Goal: Book appointment/travel/reservation

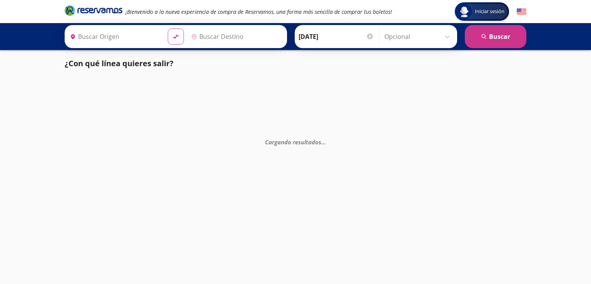
type input "[PERSON_NAME], [GEOGRAPHIC_DATA]"
type input "[GEOGRAPHIC_DATA][PERSON_NAME], [GEOGRAPHIC_DATA]"
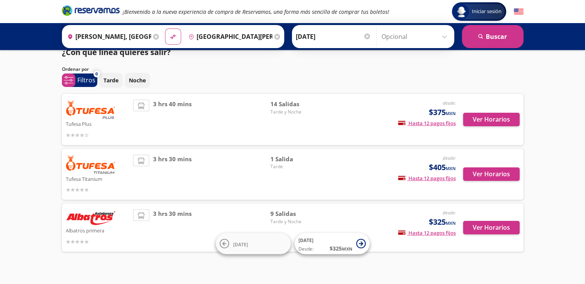
scroll to position [21, 0]
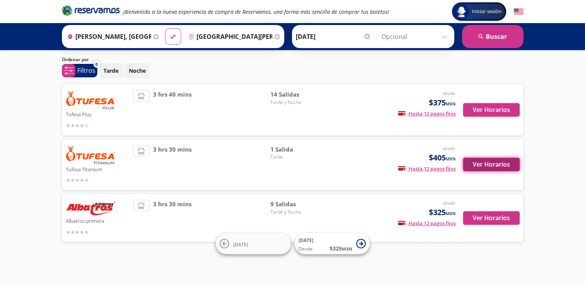
click at [489, 160] on button "Ver Horarios" at bounding box center [491, 164] width 57 height 13
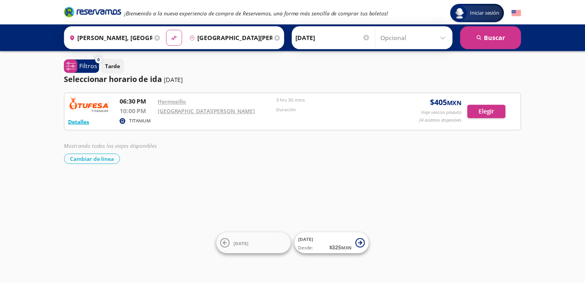
scroll to position [21, 0]
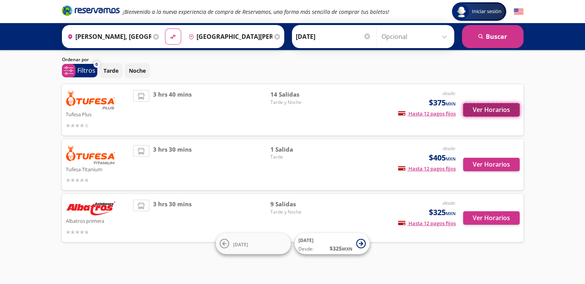
click at [488, 111] on button "Ver Horarios" at bounding box center [491, 109] width 57 height 13
